Goal: Contribute content: Contribute content

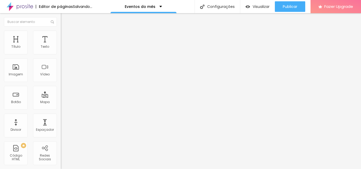
click at [61, 45] on span "Adicionar imagem" at bounding box center [78, 43] width 34 height 4
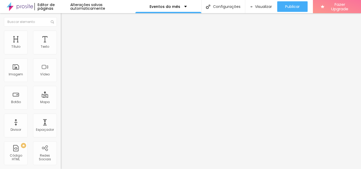
click at [61, 108] on input "https://" at bounding box center [92, 105] width 63 height 5
drag, startPoint x: 27, startPoint y: 141, endPoint x: 0, endPoint y: 140, distance: 27.5
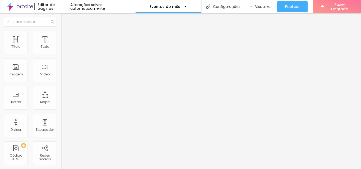
click at [61, 121] on div "Trocar imagem Descrição da imagem (Alt) Alinhamento Proporção Original Cinema 1…" at bounding box center [91, 81] width 61 height 80
paste input "[DOMAIN_NAME][URL]"
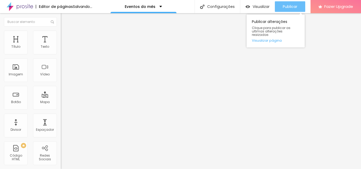
type input "[URL][DOMAIN_NAME]"
click at [291, 6] on span "Publicar" at bounding box center [290, 6] width 15 height 4
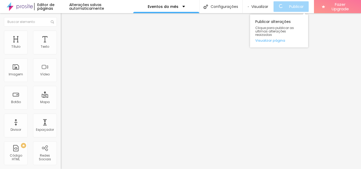
scroll to position [0, 0]
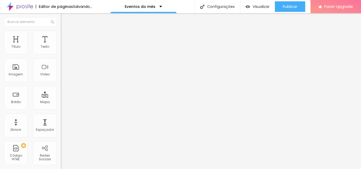
click at [61, 45] on span "Adicionar imagem" at bounding box center [78, 43] width 34 height 4
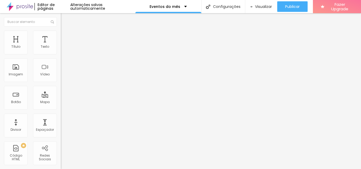
drag, startPoint x: 26, startPoint y: 142, endPoint x: 1, endPoint y: 142, distance: 25.4
click at [61, 121] on div "Trocar imagem Descrição da imagem (Alt) Alinhamento Proporção Original Cinema 1…" at bounding box center [91, 81] width 61 height 80
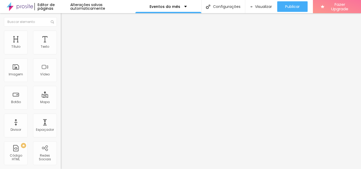
paste input "[DOMAIN_NAME][URL]"
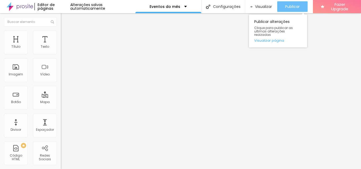
type input "[URL][DOMAIN_NAME]"
click at [293, 6] on span "Publicar" at bounding box center [292, 6] width 15 height 4
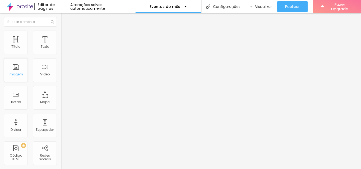
click at [16, 72] on div "Imagem" at bounding box center [16, 70] width 24 height 24
